Goal: Transaction & Acquisition: Purchase product/service

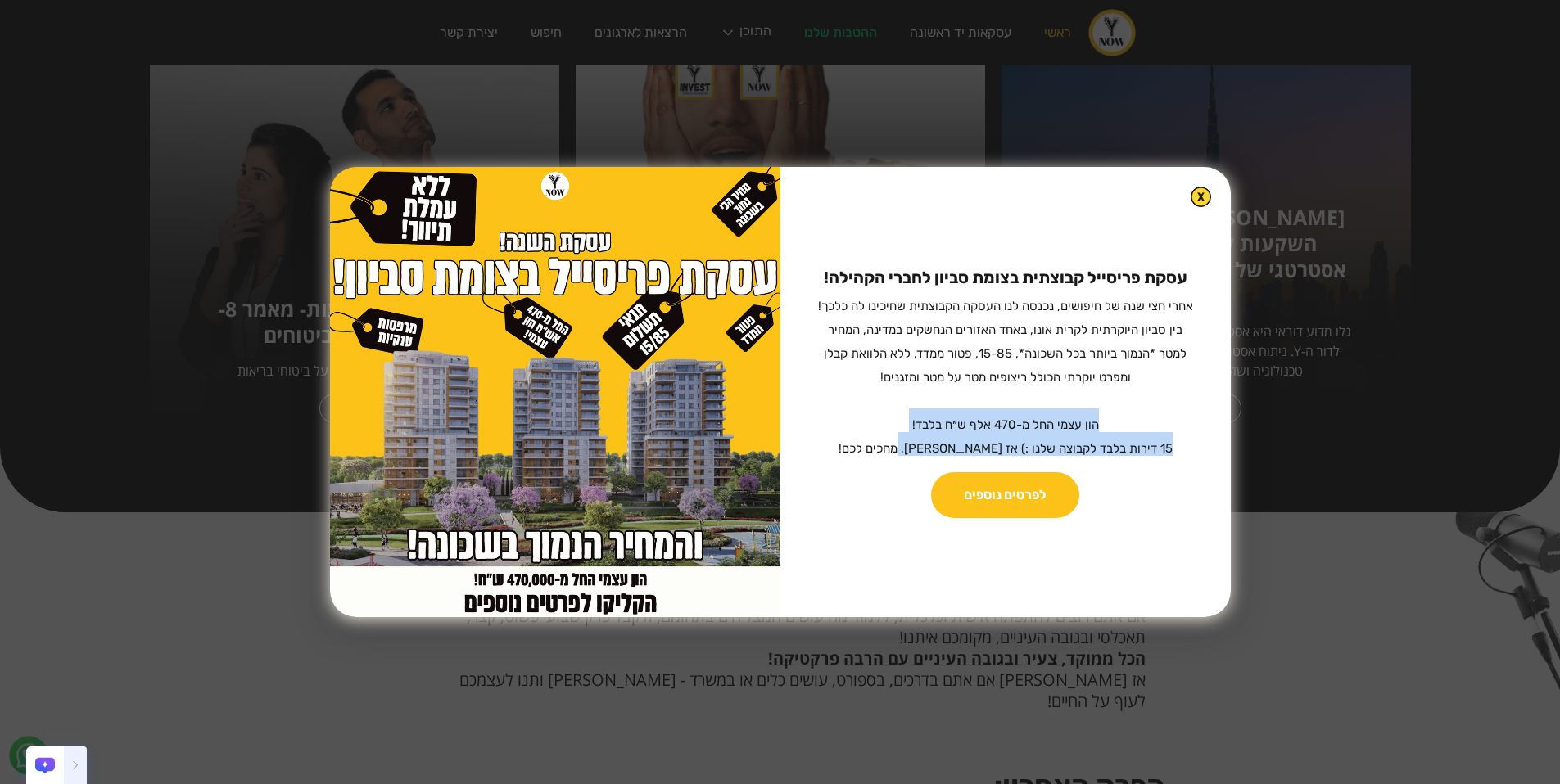
drag, startPoint x: 1047, startPoint y: 427, endPoint x: 877, endPoint y: 442, distance: 170.7
click at [877, 442] on p "עסקת פריסייל קבוצתית בצומת סביון לחברי הקהילה! ‍ אחרי חצי שנה של חיפושים, נכנסה…" at bounding box center [1006, 361] width 410 height 190
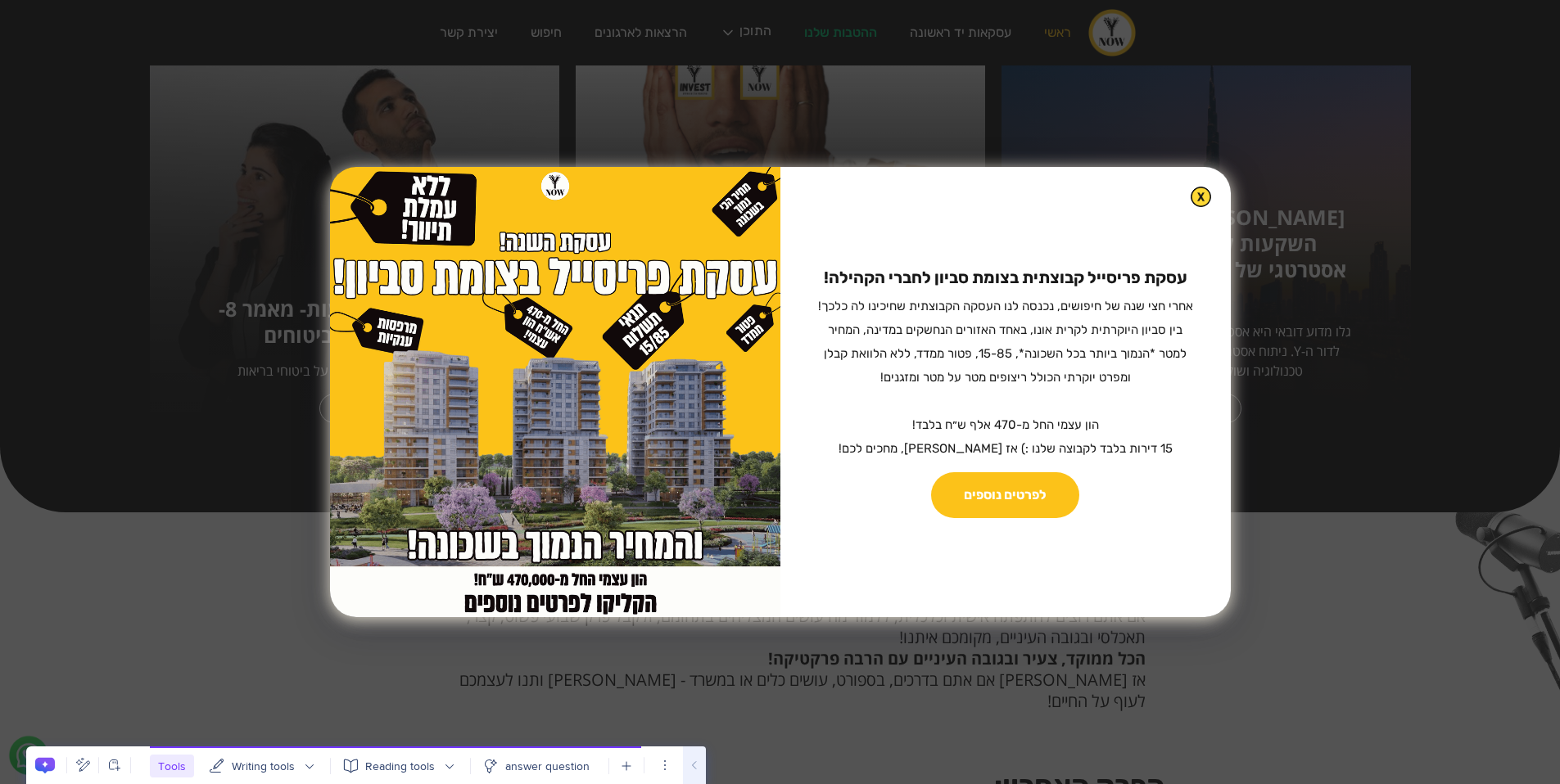
click at [874, 442] on sub "אחרי חצי שנה של חיפושים, נכנסה לנו העסקה הקבוצתית שחיכינו לה כלכך! בין סביון הי…" at bounding box center [1006, 377] width 375 height 157
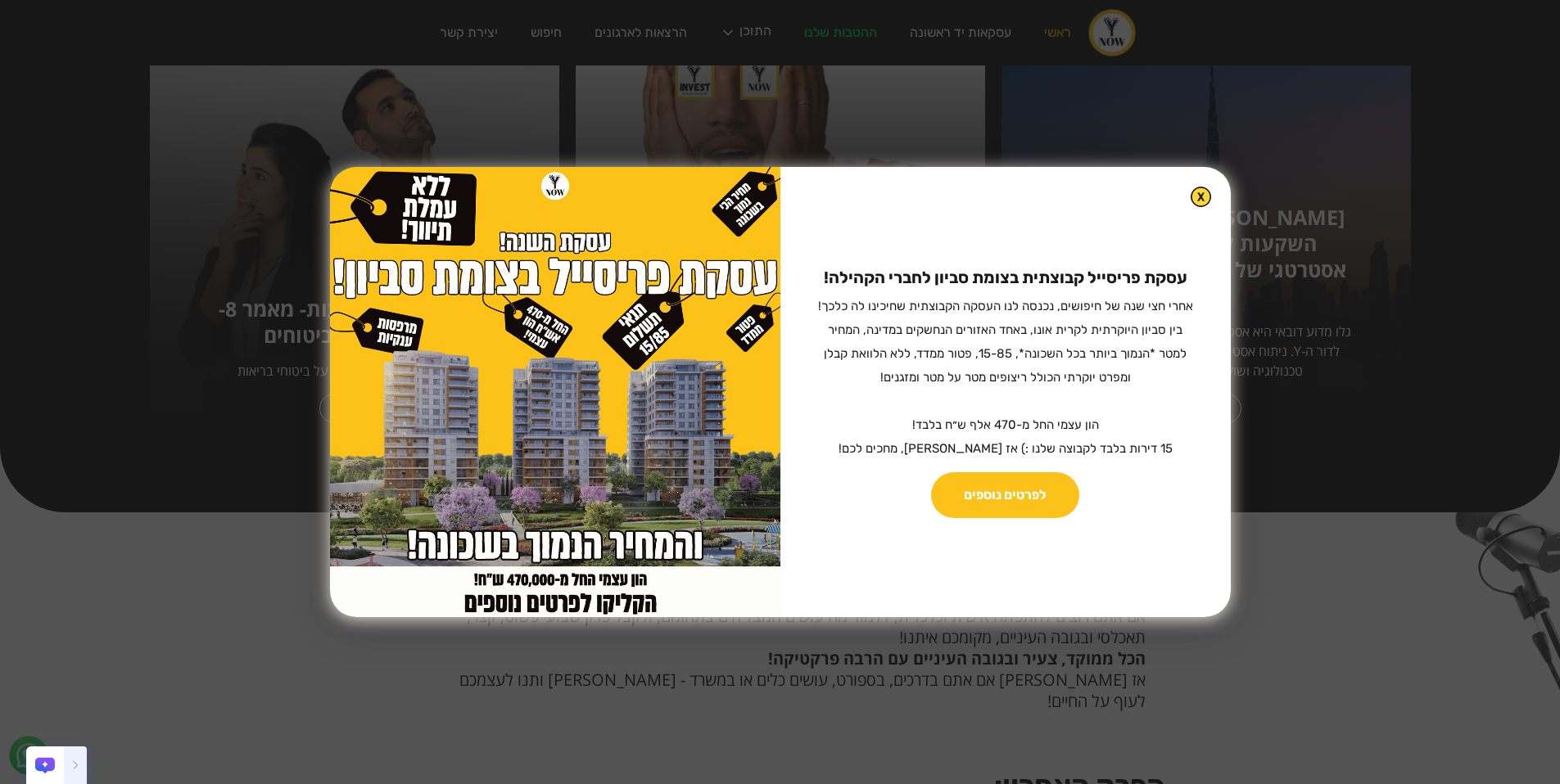
click at [1005, 508] on link "לפרטים נוספים" at bounding box center [1005, 496] width 148 height 46
click at [1022, 488] on link "לפרטים נוספים" at bounding box center [1005, 496] width 148 height 46
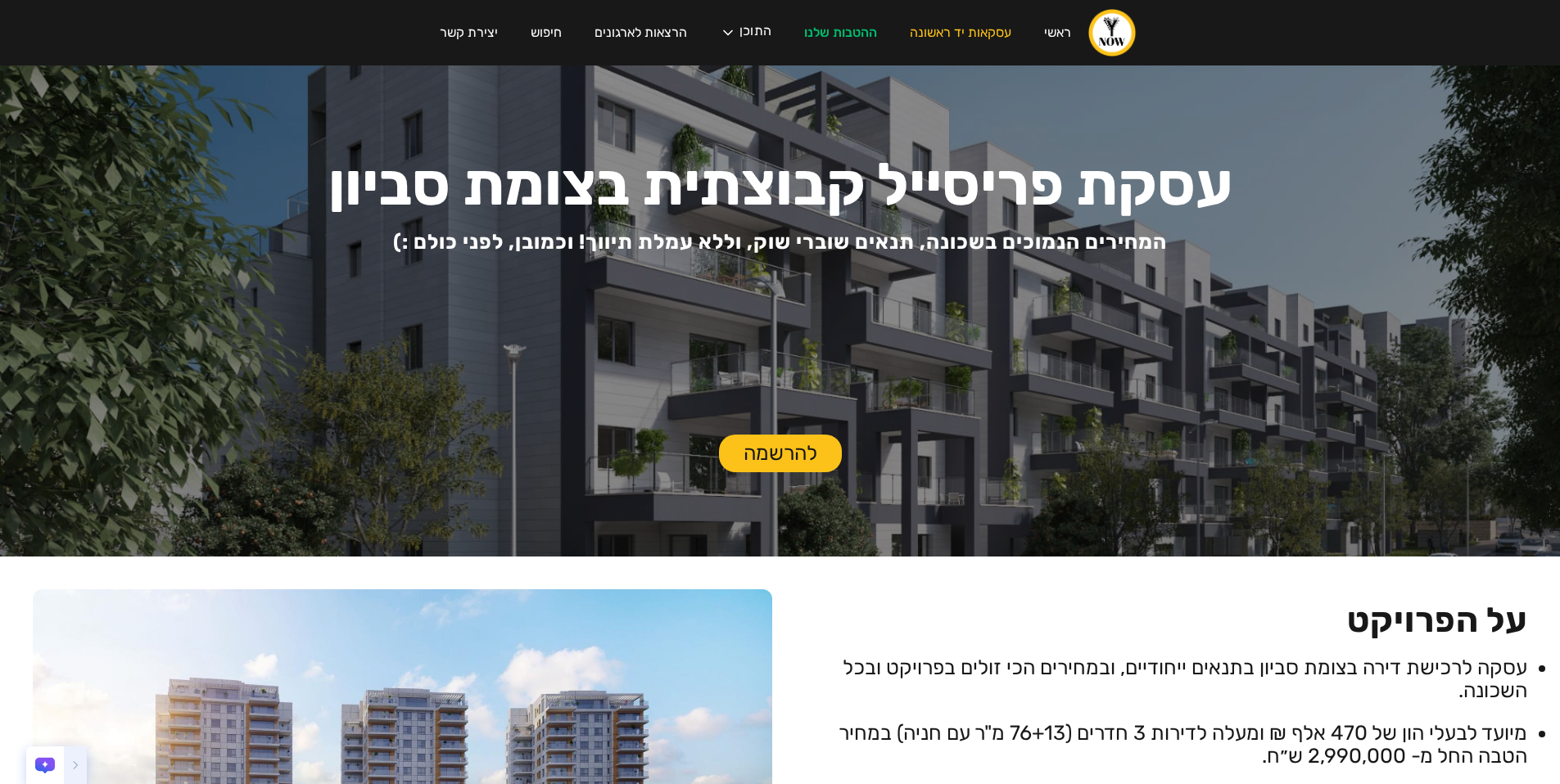
scroll to position [431, 0]
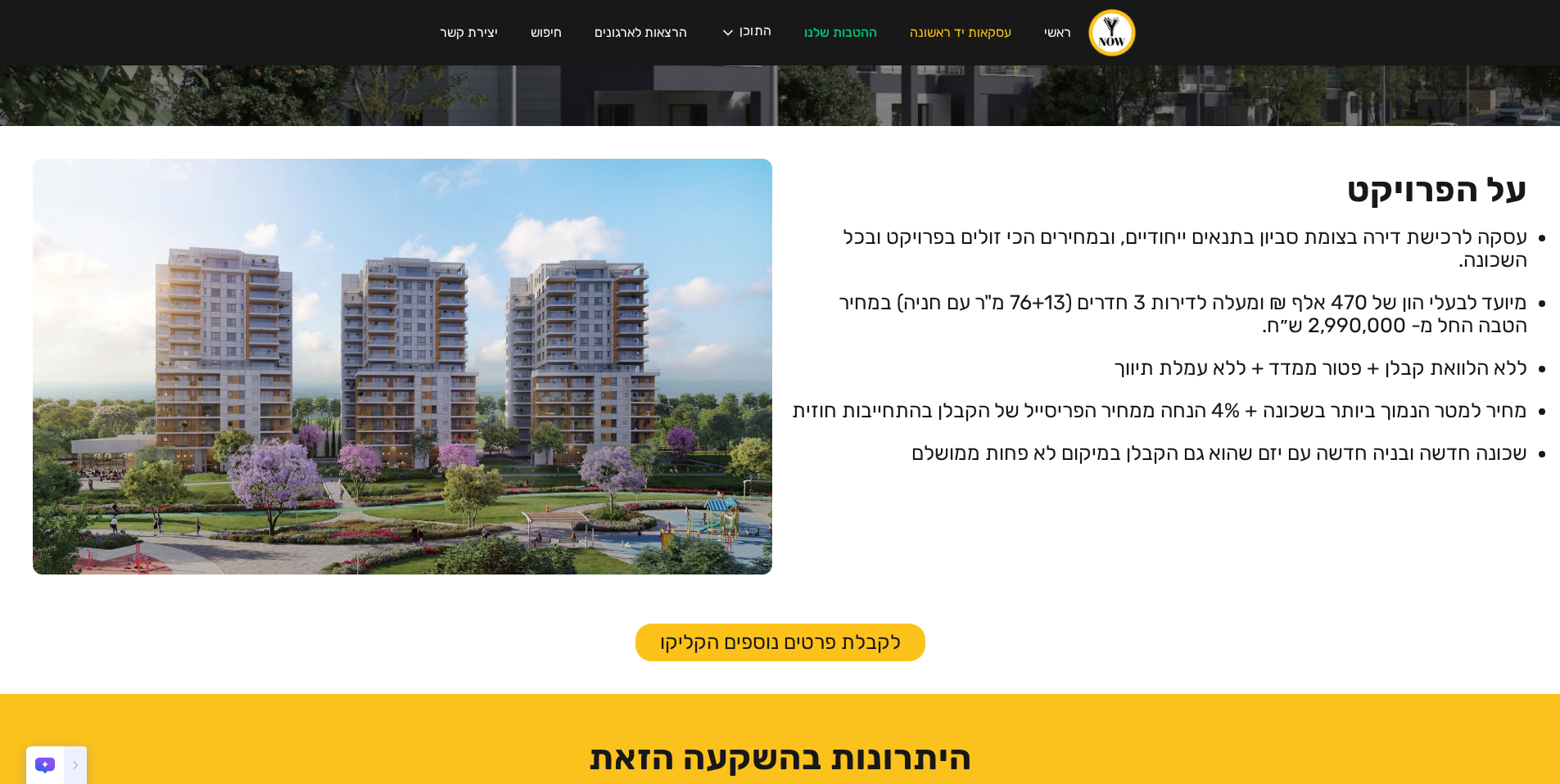
drag, startPoint x: 1257, startPoint y: 253, endPoint x: 929, endPoint y: 262, distance: 328.1
click at [929, 262] on li "עסקה לרכישת דירה בצומת סביון בתנאים ייחודיים, ובמחירים הכי זולים בפרויקט ובכל ה…" at bounding box center [1158, 249] width 740 height 46
drag, startPoint x: 1021, startPoint y: 235, endPoint x: 926, endPoint y: 254, distance: 96.9
click at [926, 254] on li "עסקה לרכישת דירה בצומת סביון בתנאים ייחודיים, ובמחירים הכי זולים בפרויקט ובכל ה…" at bounding box center [1158, 249] width 740 height 46
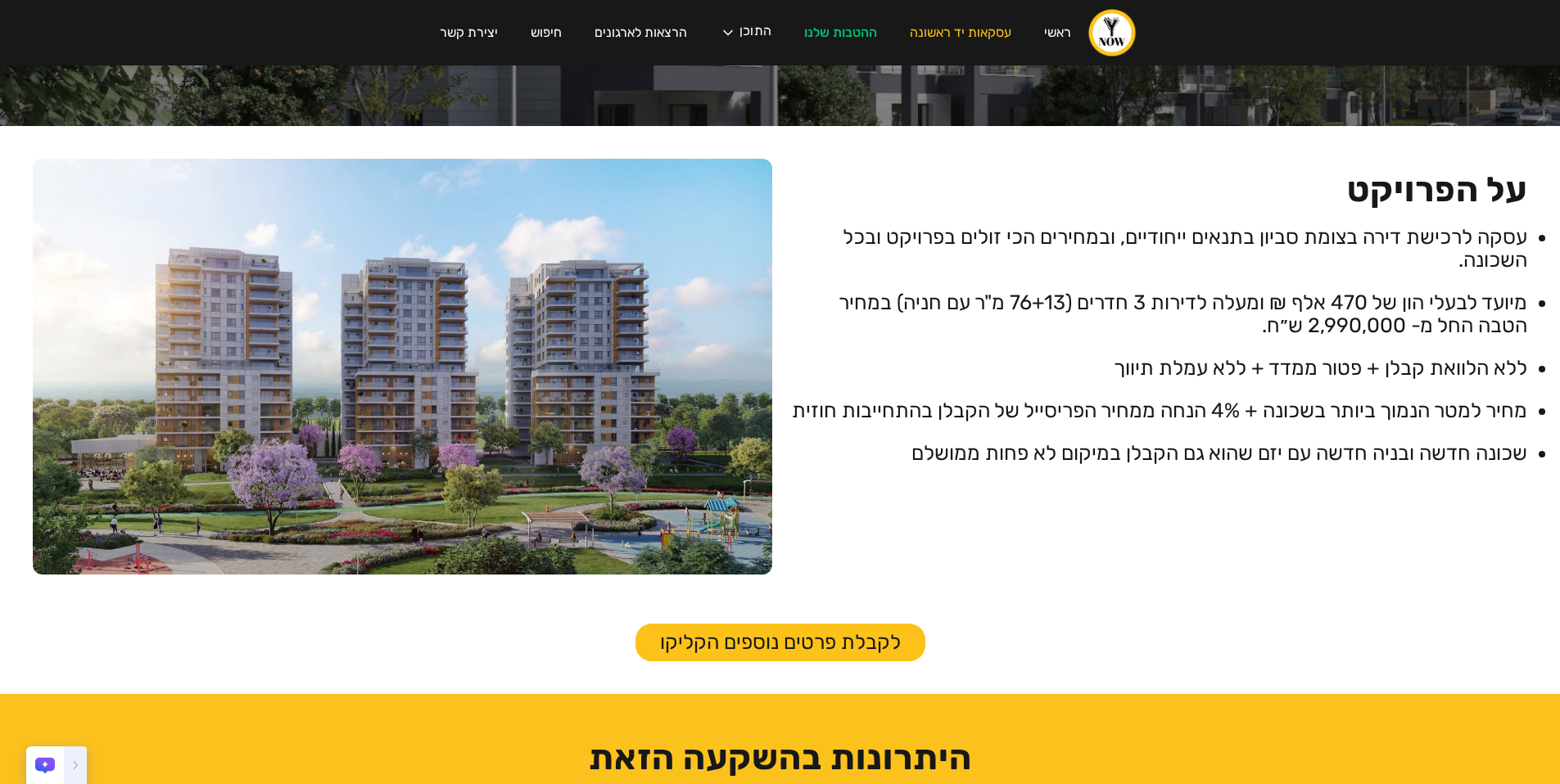
click at [808, 647] on link "לקבלת פרטים נוספים הקליקו" at bounding box center [781, 642] width 290 height 38
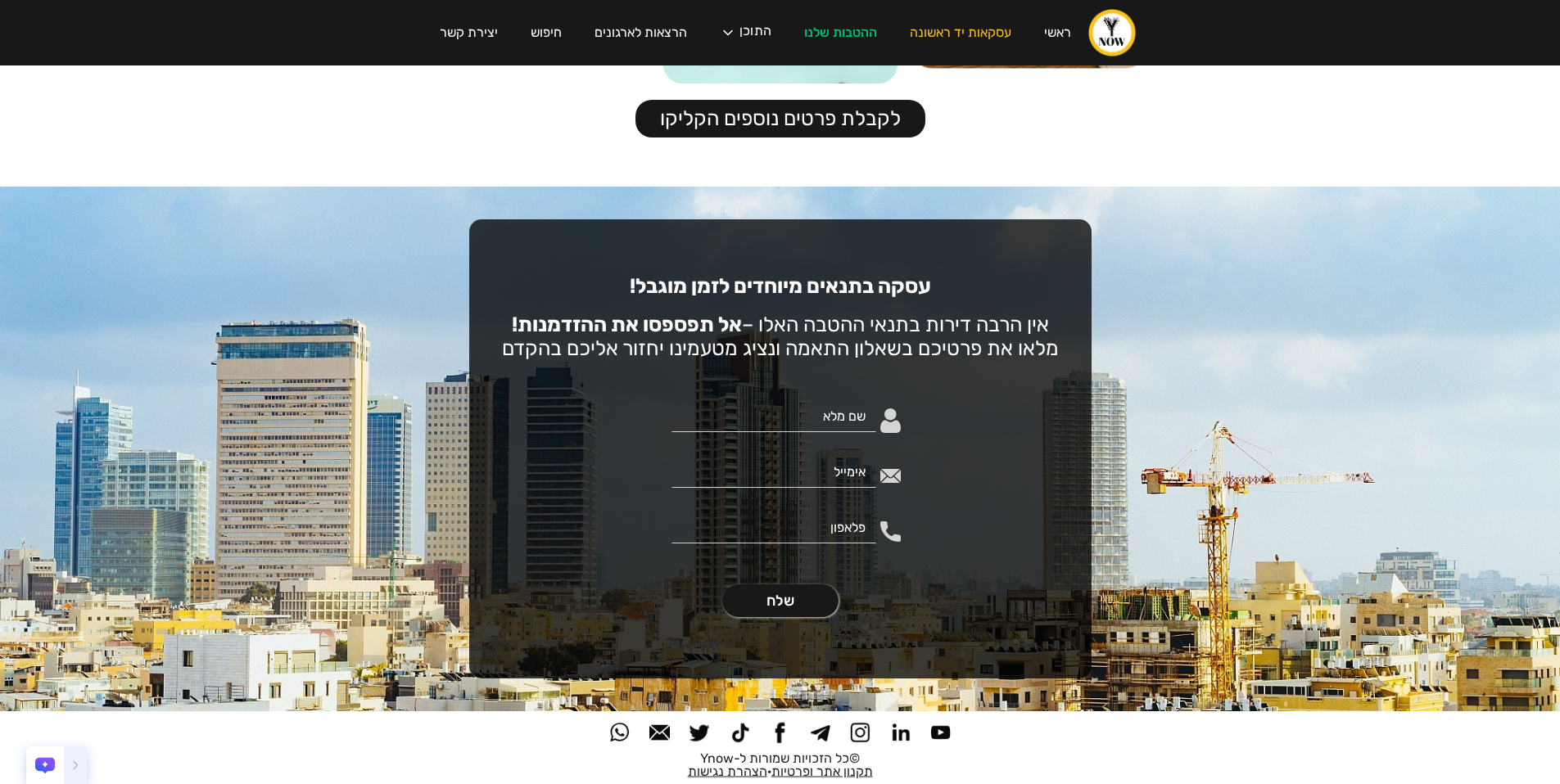
scroll to position [2902, 0]
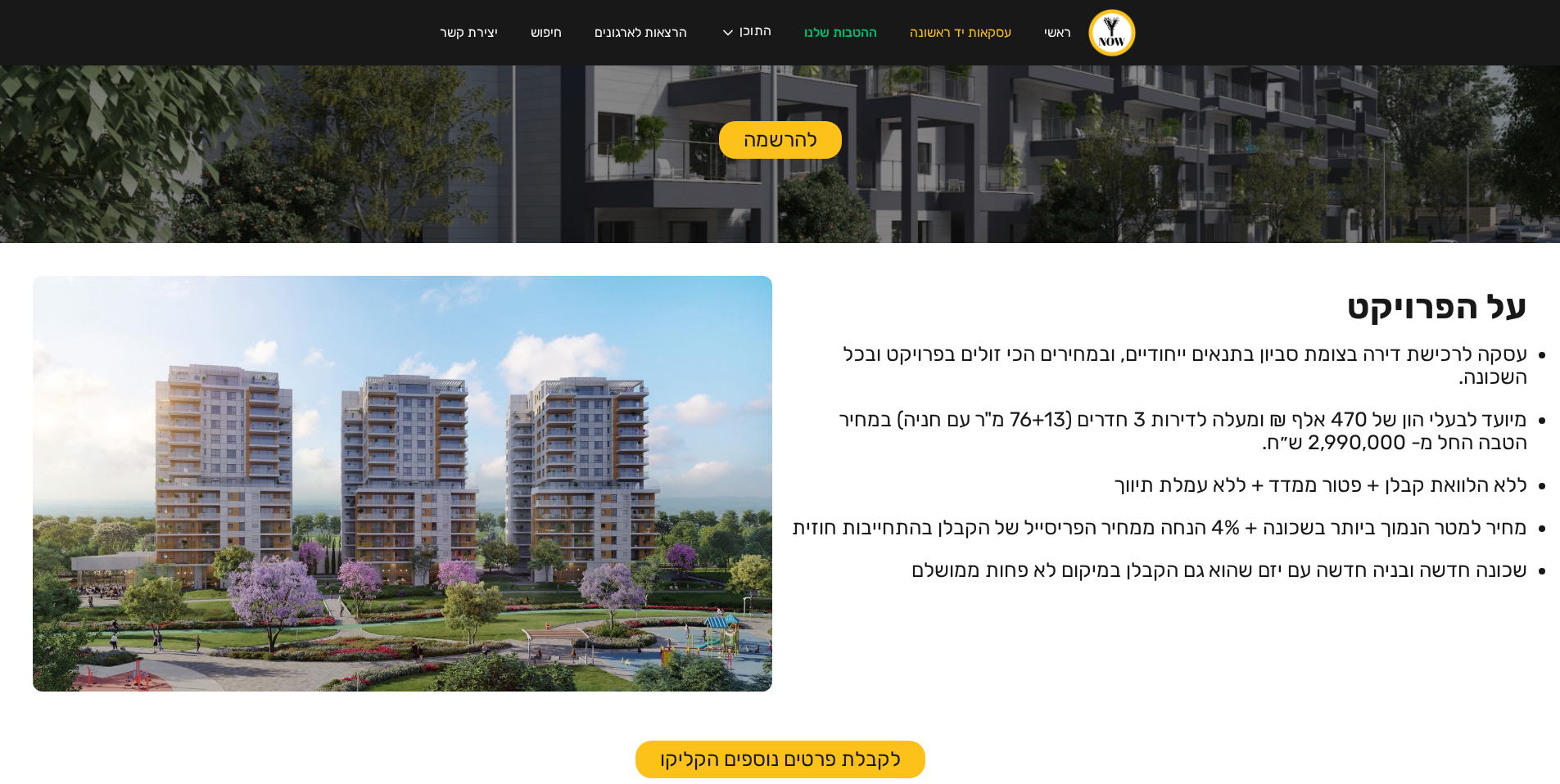
scroll to position [335, 0]
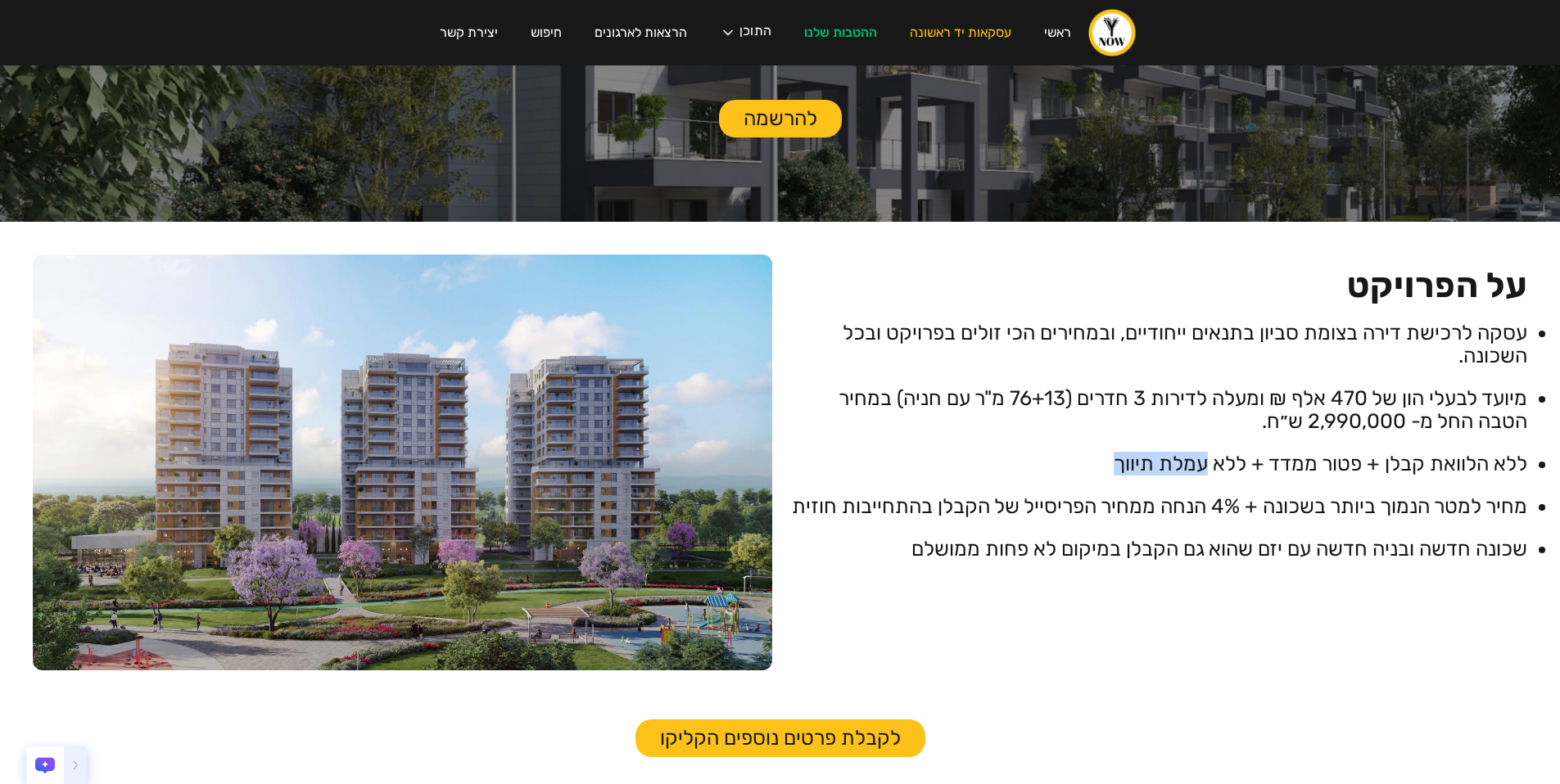
drag, startPoint x: 1493, startPoint y: 479, endPoint x: 1202, endPoint y: 471, distance: 291.1
click at [1202, 471] on ul "עסקה לרכישת דירה בצומת סביון בתנאים ייחודיים, ובמחירים הכי זולים בפרויקט ובכל ה…" at bounding box center [1158, 441] width 740 height 239
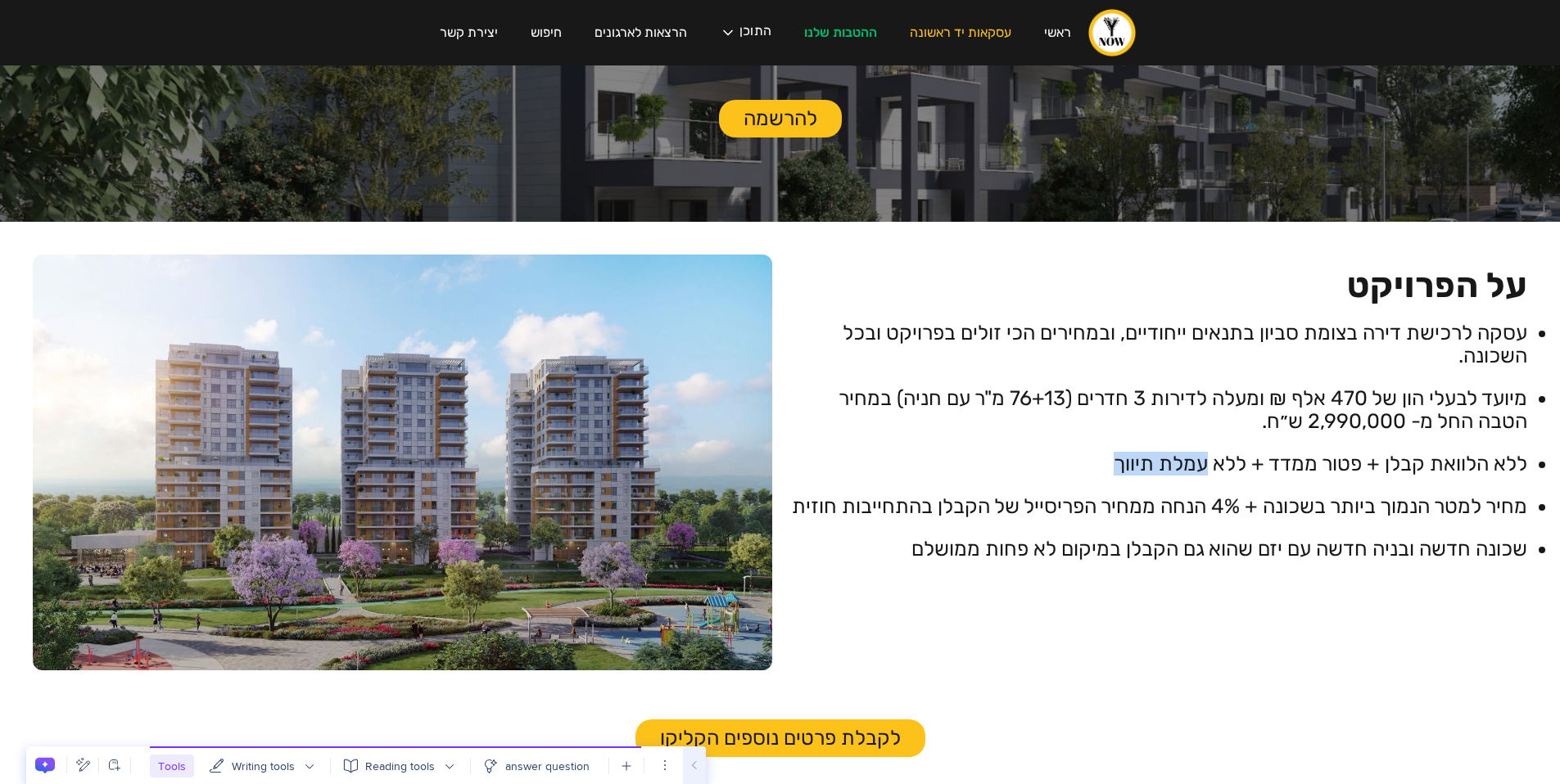
click at [1202, 471] on li "ללא הלוואת קבלן + פטור ממדד + ללא עמלת תיווך" at bounding box center [1158, 464] width 740 height 23
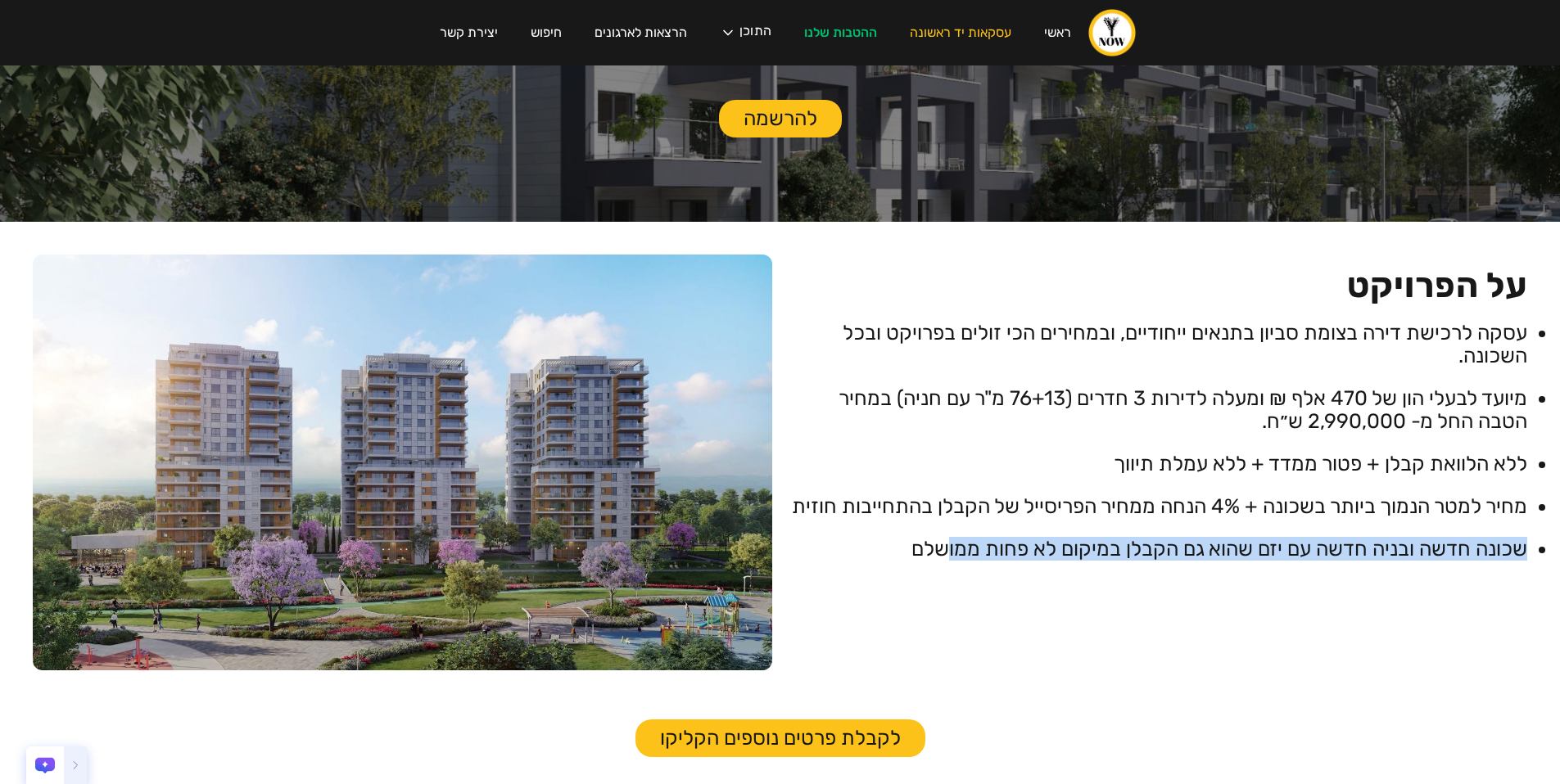
drag, startPoint x: 1514, startPoint y: 520, endPoint x: 946, endPoint y: 557, distance: 569.2
click at [946, 557] on ul "עסקה לרכישת דירה בצומת סביון בתנאים ייחודיים, ובמחירים הכי זולים בפרויקט ובכל ה…" at bounding box center [1158, 441] width 740 height 239
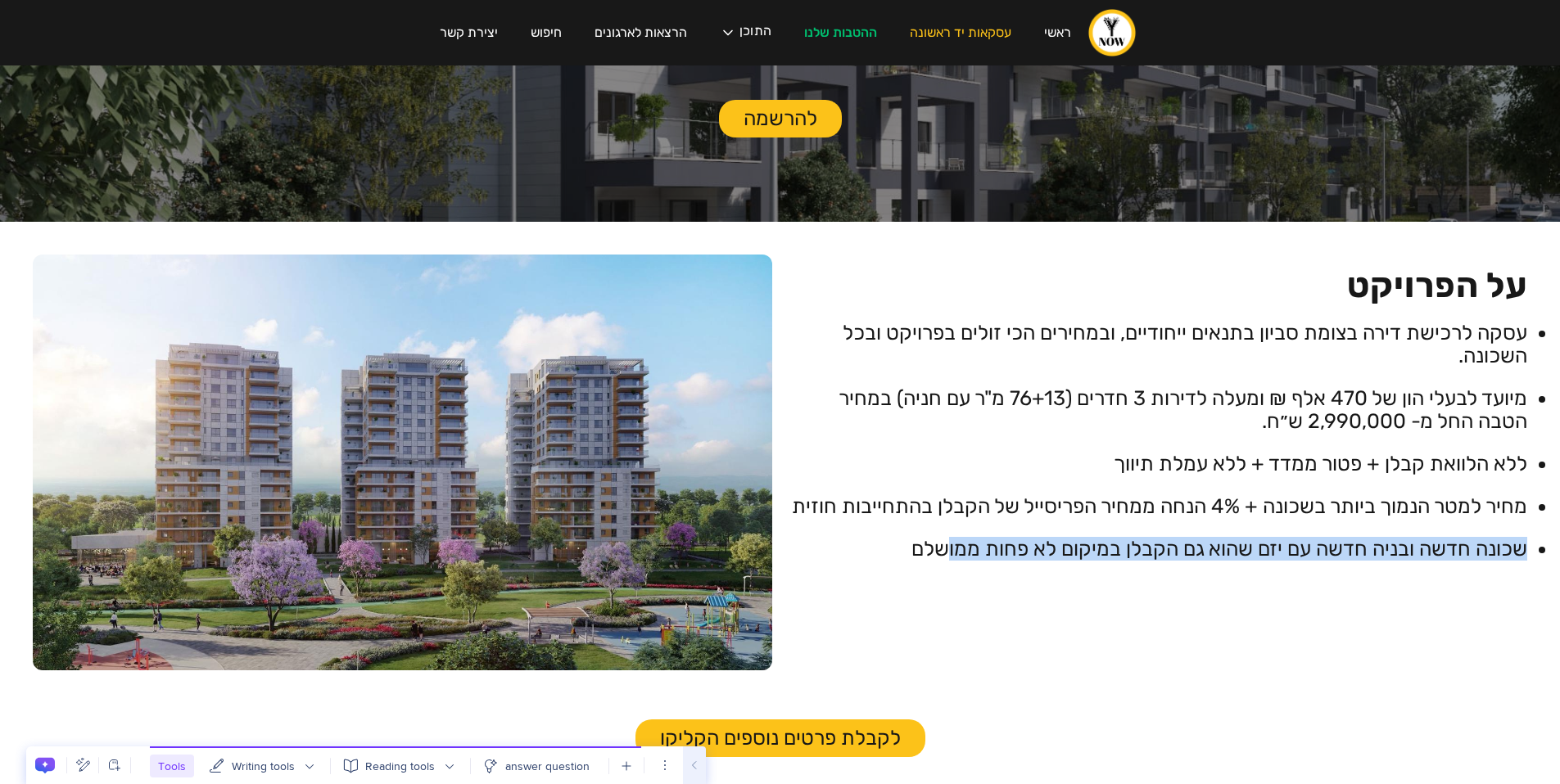
click at [943, 556] on li "שכונה חדשה ובניה חדשה עם יזם שהוא גם הקבלן במיקום לא פחות ממושלם" at bounding box center [1158, 549] width 740 height 23
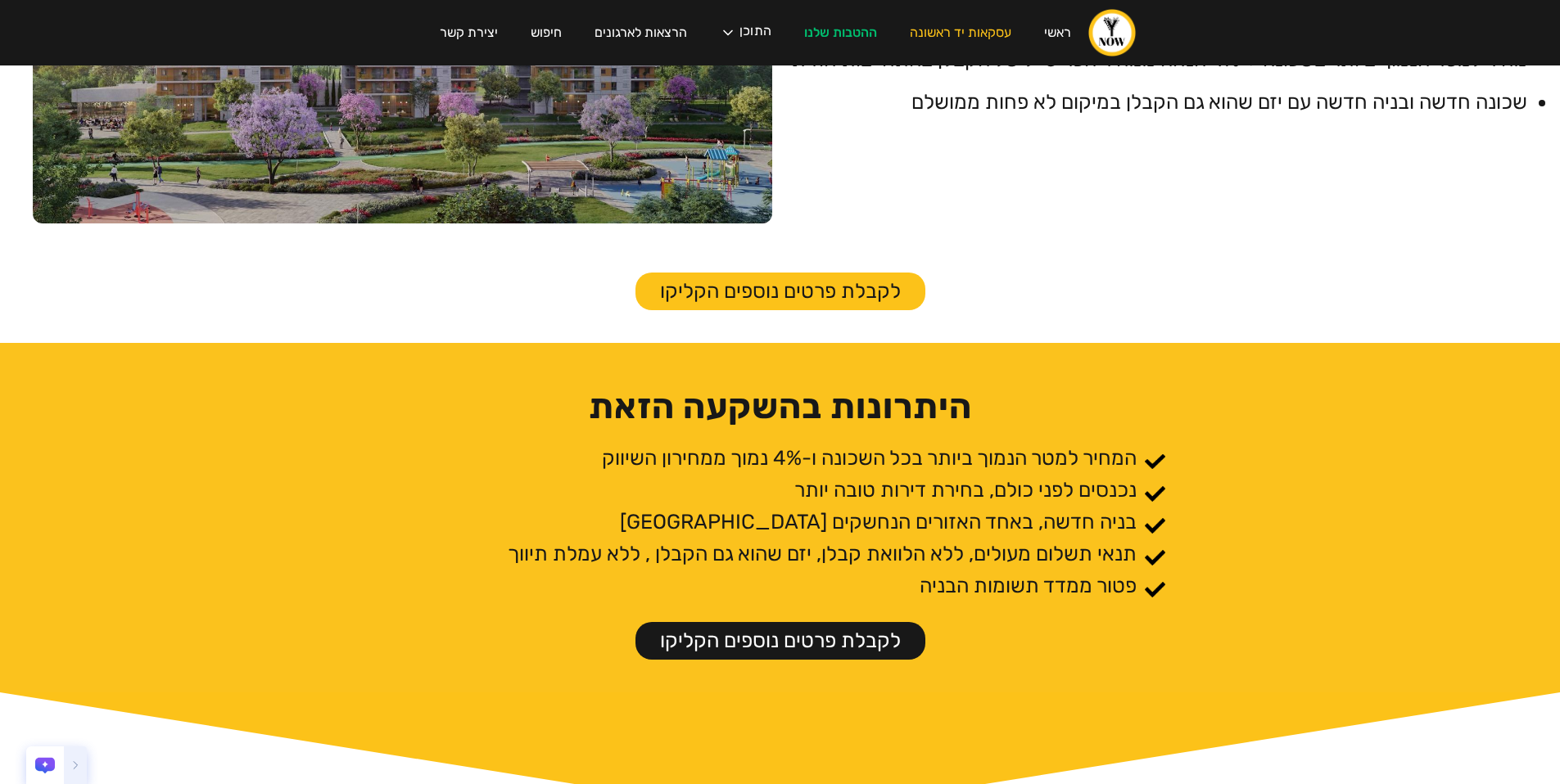
scroll to position [417, 0]
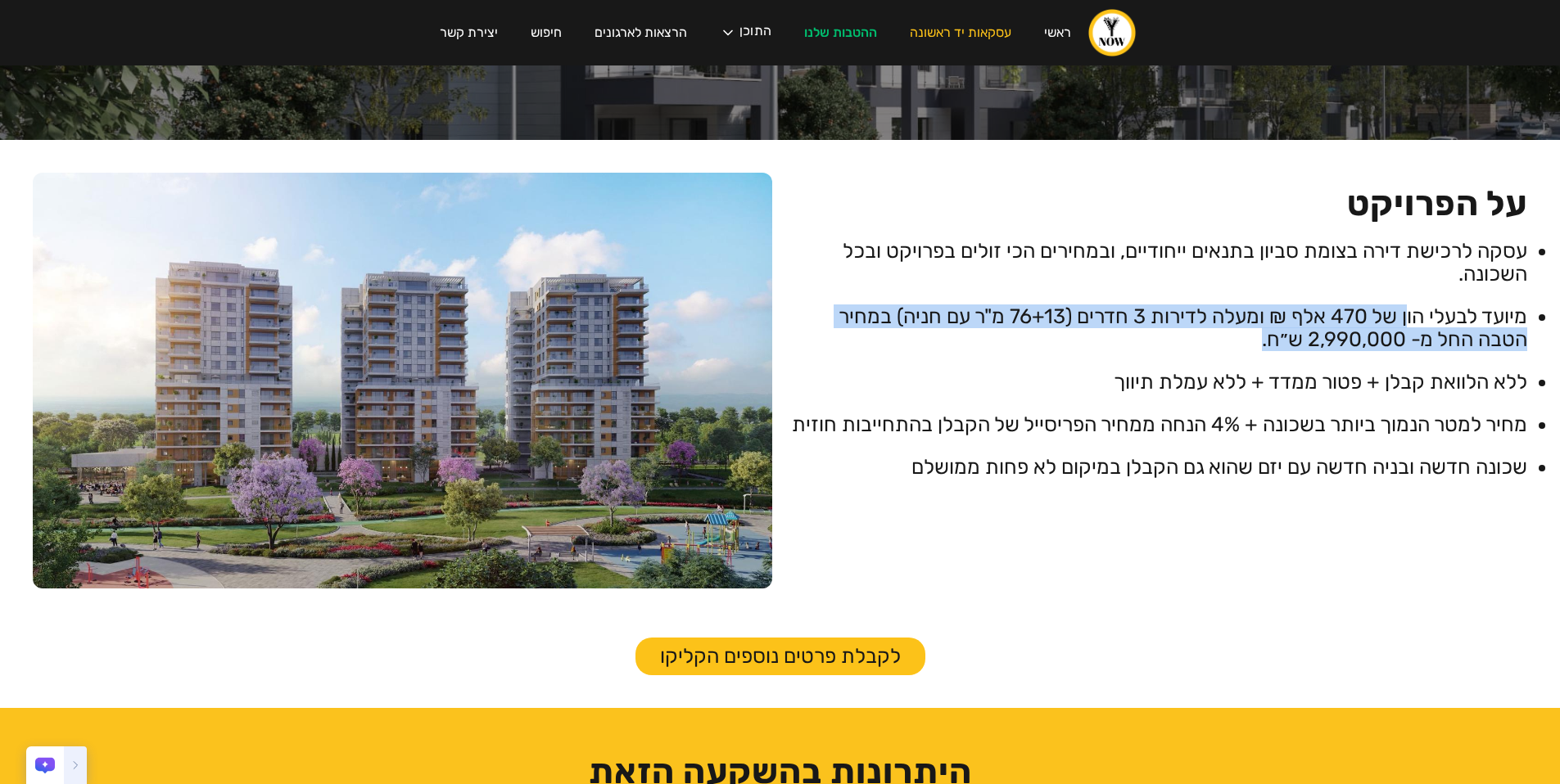
drag, startPoint x: 1405, startPoint y: 325, endPoint x: 1228, endPoint y: 335, distance: 177.3
click at [1228, 335] on li "מיועד לבעלי הון של 470 אלף ₪ ומעלה לדירות 3 חדרים (76+13 מ"ר עם חניה) במחיר הטב…" at bounding box center [1158, 328] width 740 height 46
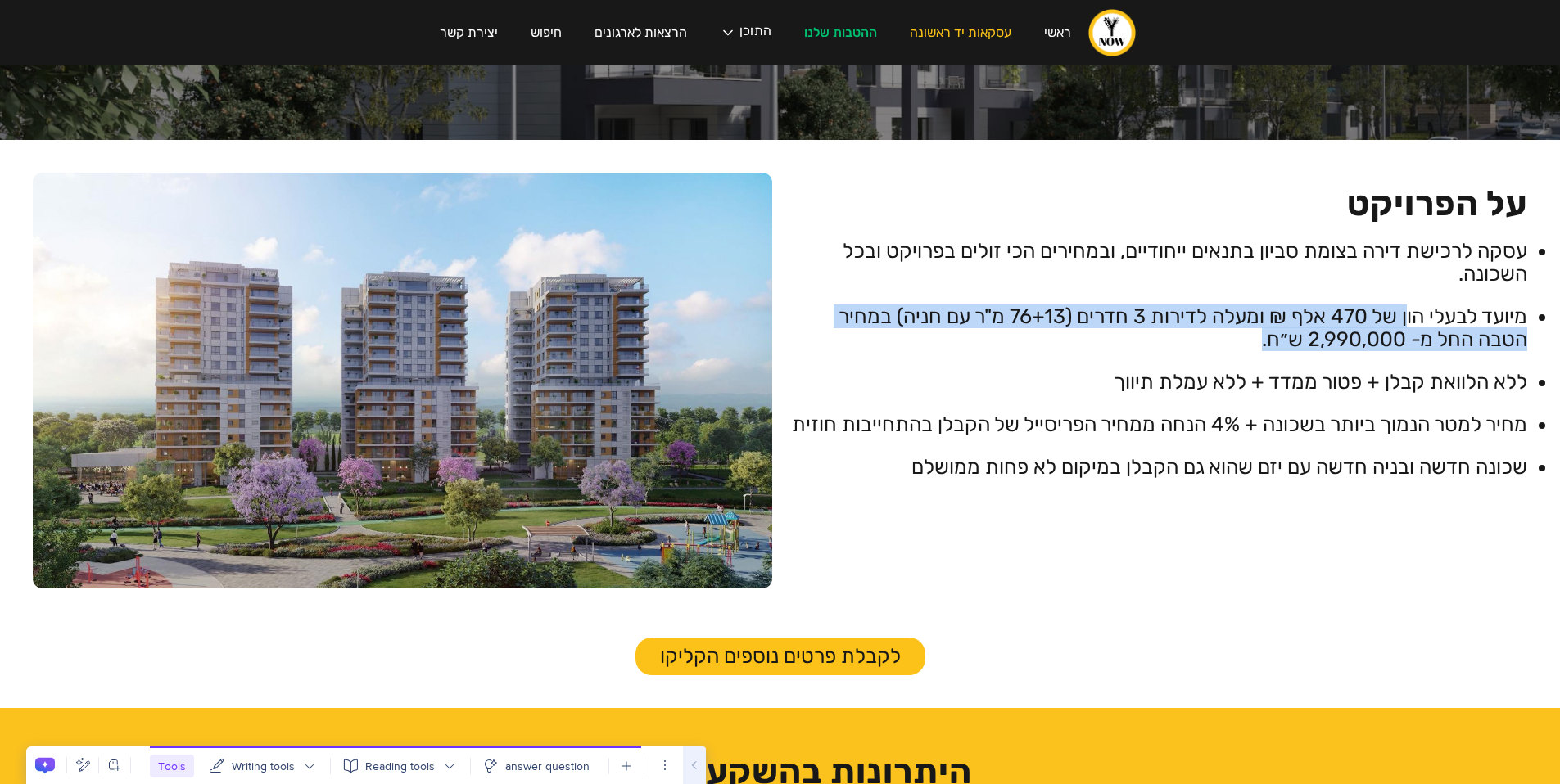
click at [1228, 335] on li "מיועד לבעלי הון של 470 אלף ₪ ומעלה לדירות 3 חדרים (76+13 מ"ר עם חניה) במחיר הטב…" at bounding box center [1158, 328] width 740 height 46
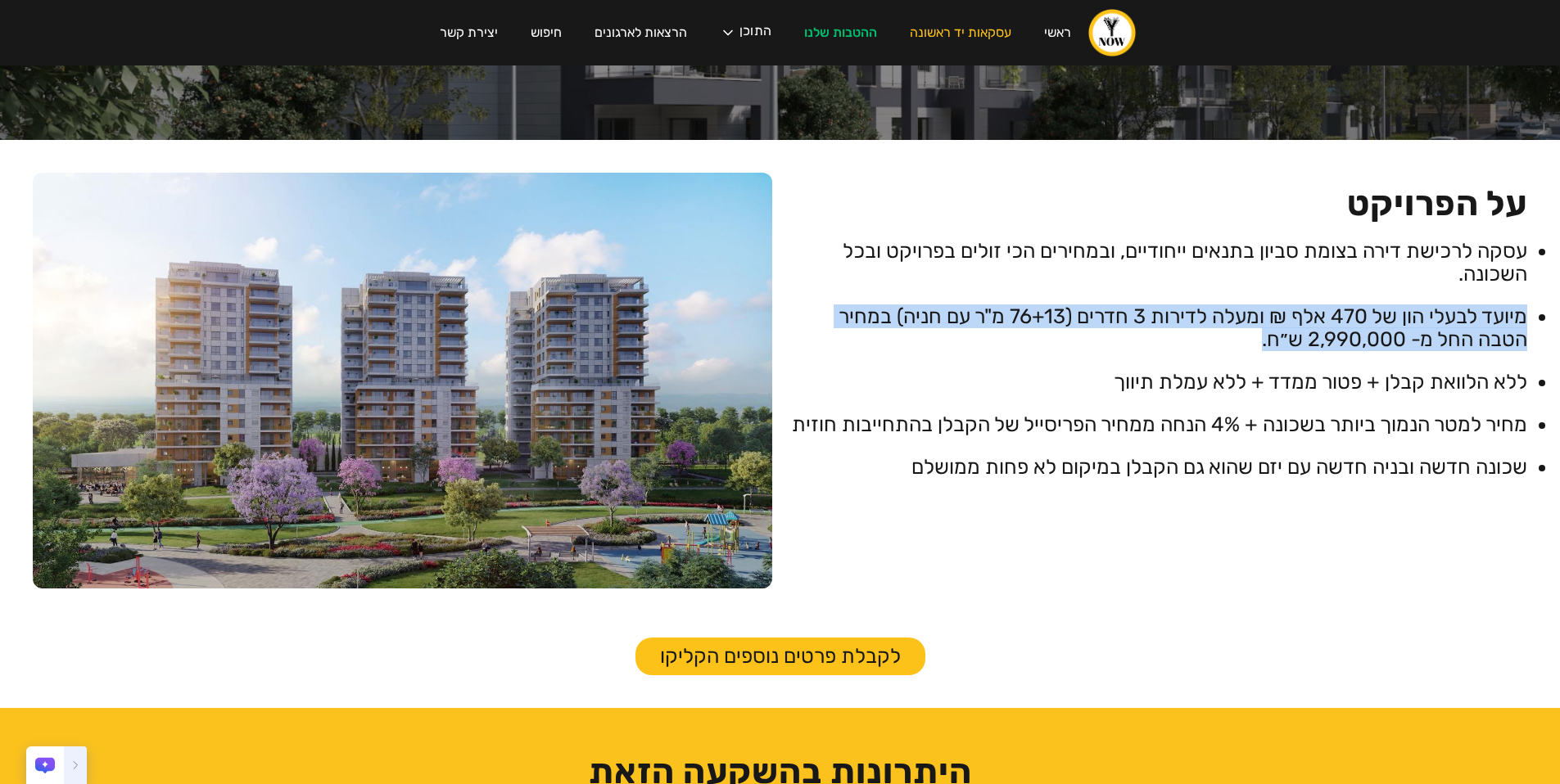
drag, startPoint x: 1220, startPoint y: 347, endPoint x: 1522, endPoint y: 325, distance: 302.8
click at [1522, 325] on li "מיועד לבעלי הון של 470 אלף ₪ ומעלה לדירות 3 חדרים (76+13 מ"ר עם חניה) במחיר הטב…" at bounding box center [1158, 328] width 740 height 46
